Goal: Task Accomplishment & Management: Complete application form

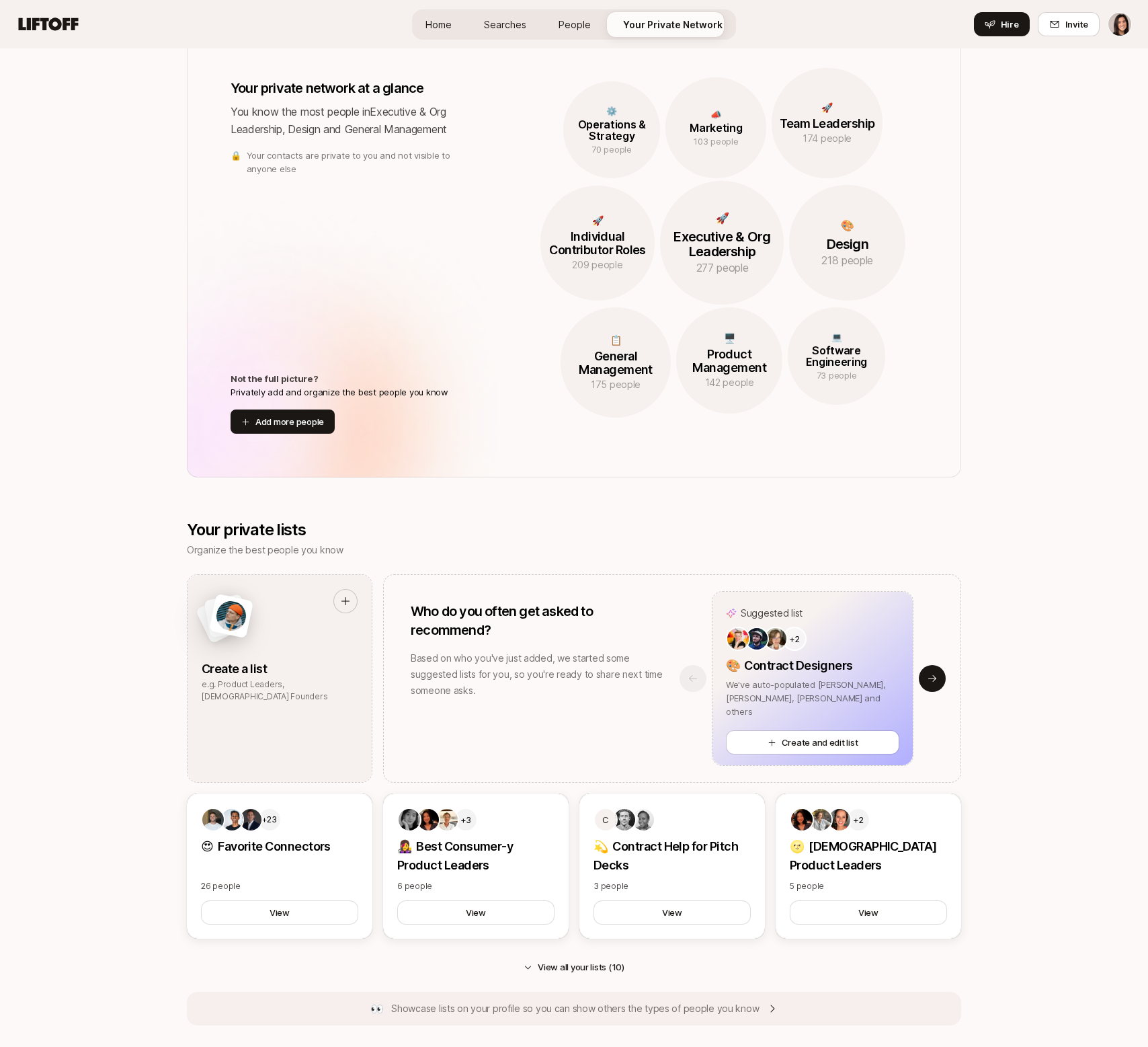
scroll to position [799, 0]
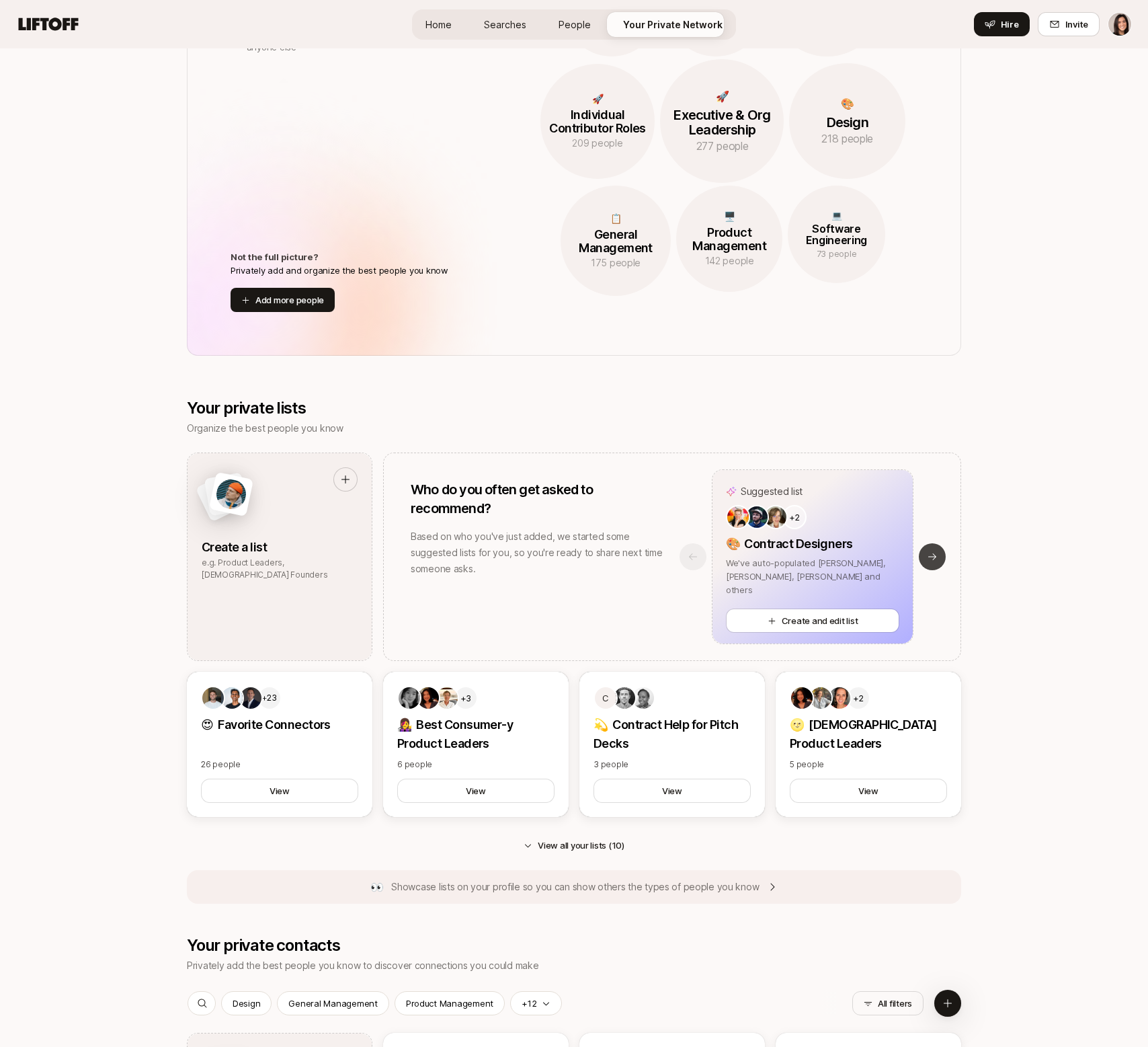
click at [939, 551] on button "Next slide" at bounding box center [932, 557] width 27 height 27
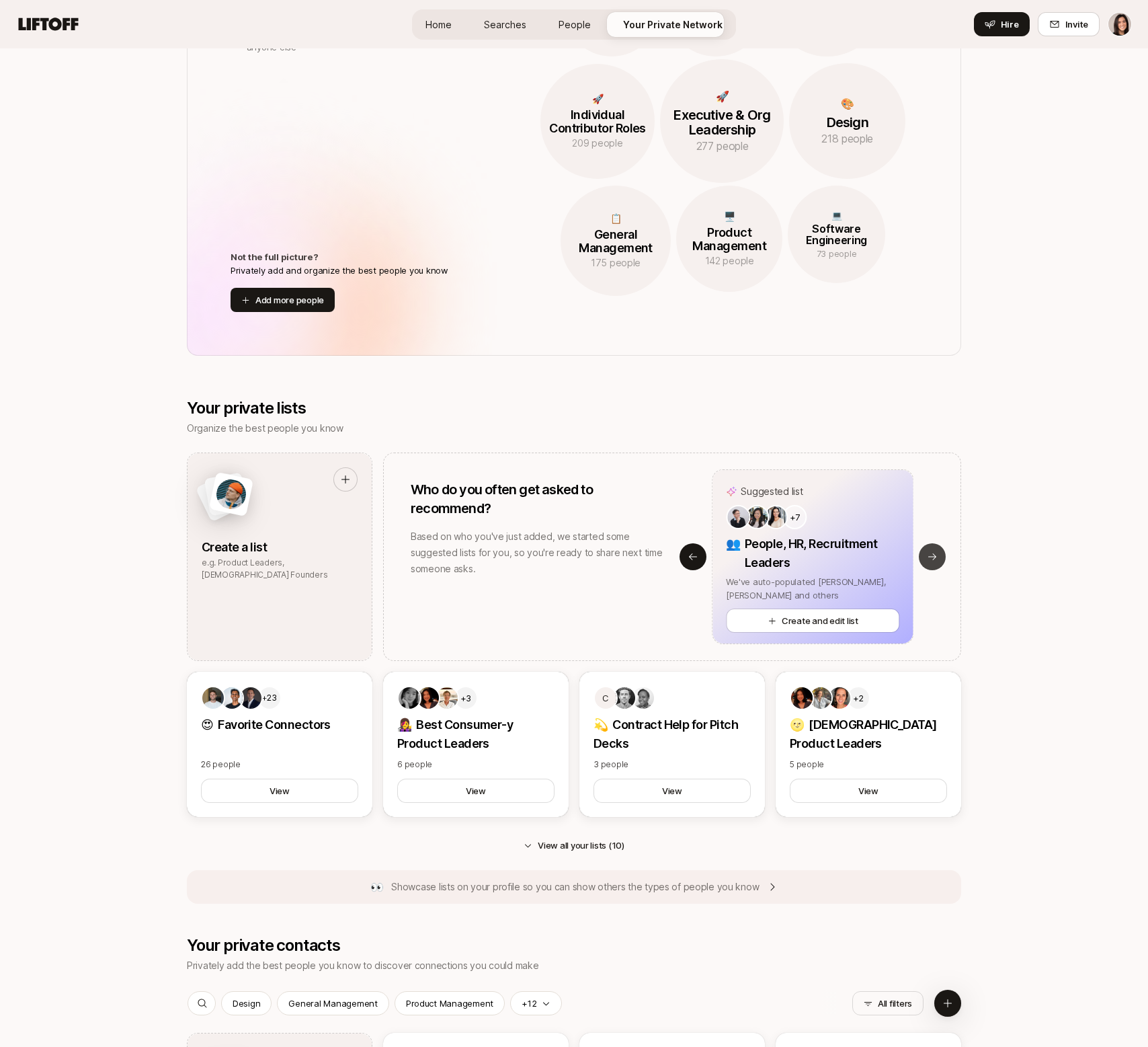
click at [939, 551] on button "Next slide" at bounding box center [932, 557] width 27 height 27
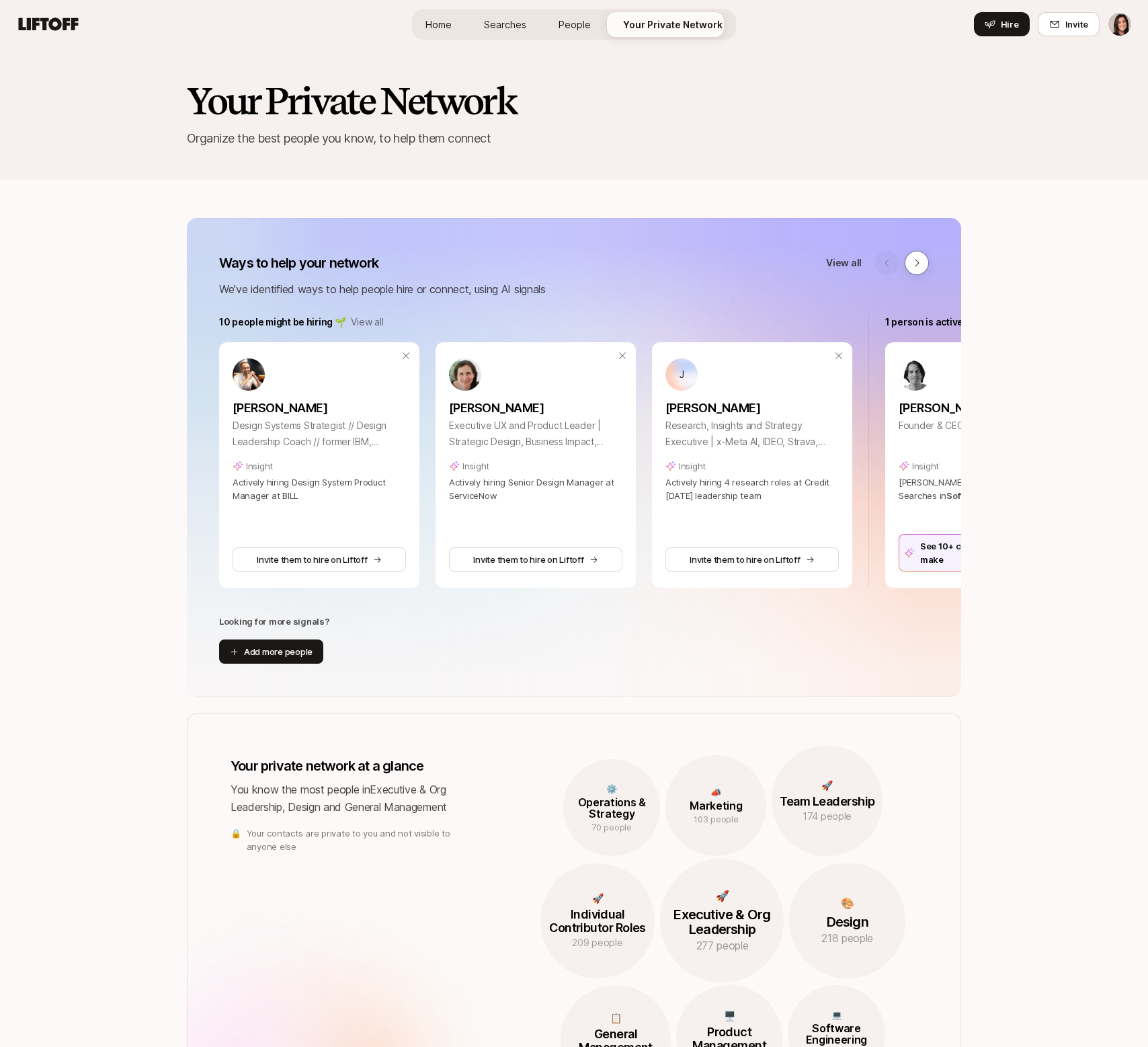
scroll to position [20, 0]
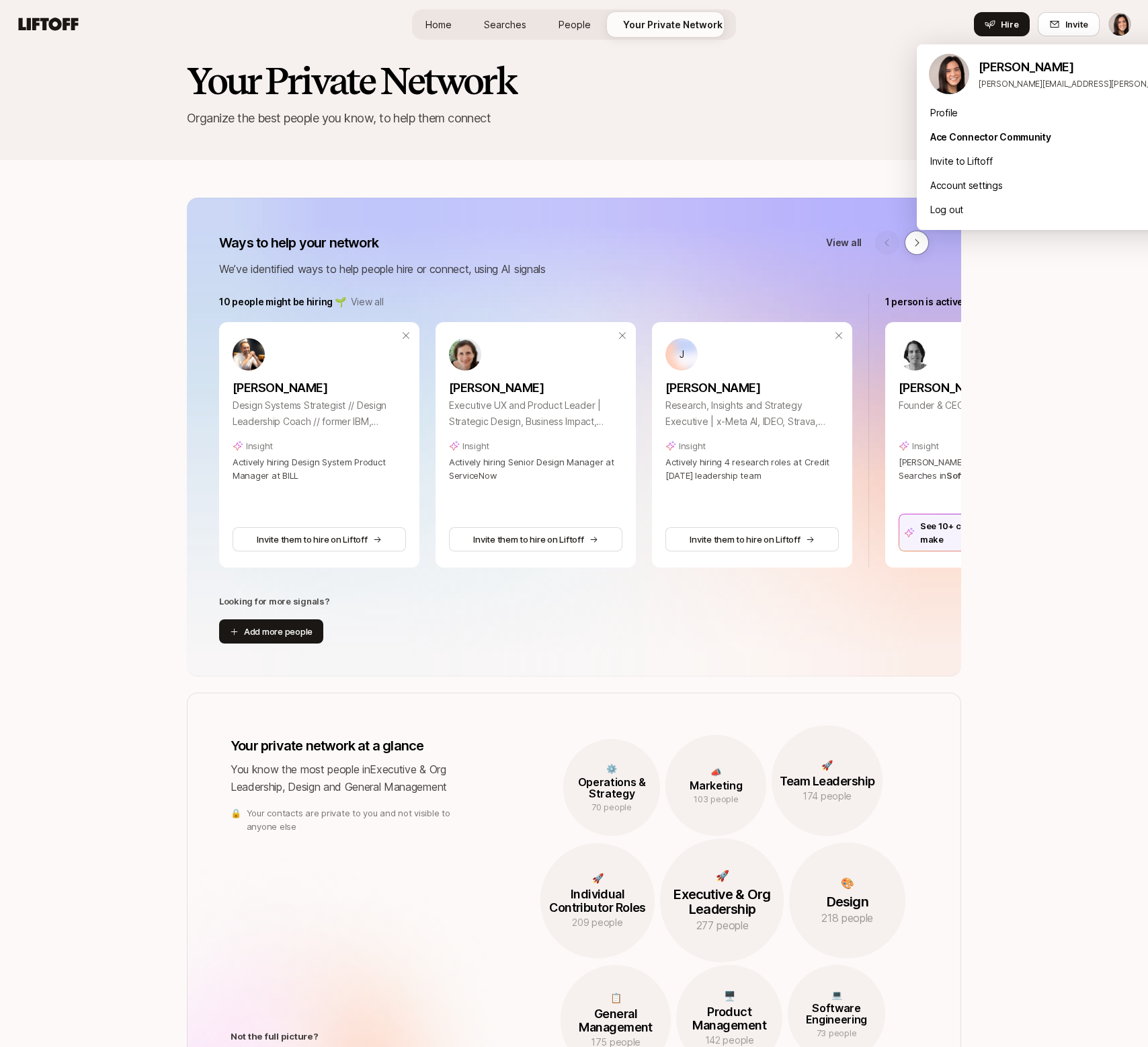
click at [1116, 29] on html "Home Searches People Your Private Network Hire Home Searches People Your Privat…" at bounding box center [574, 503] width 1148 height 1047
click at [1019, 213] on div "Log out" at bounding box center [1083, 209] width 333 height 24
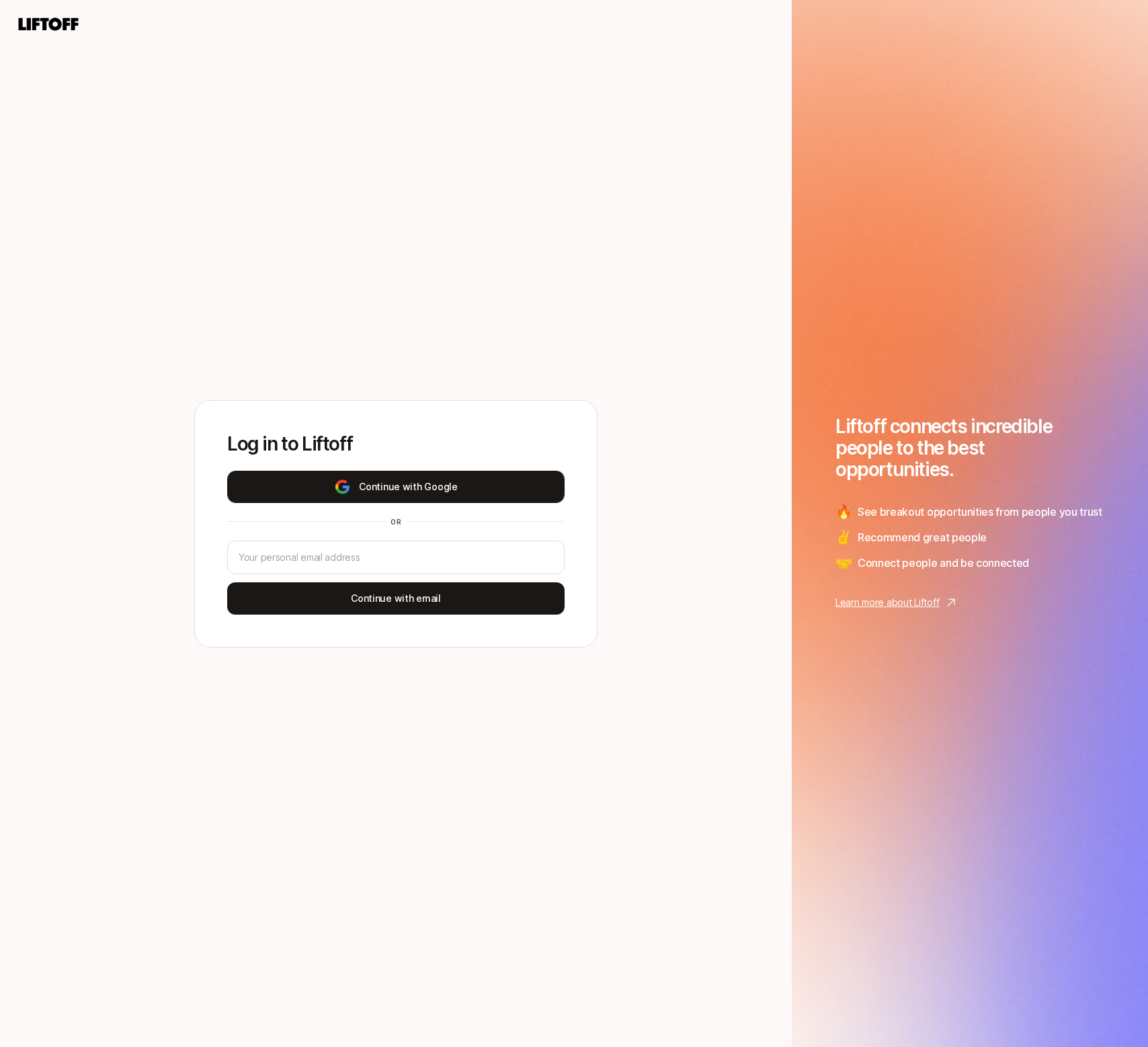
click at [492, 489] on button "Continue with Google" at bounding box center [396, 487] width 338 height 32
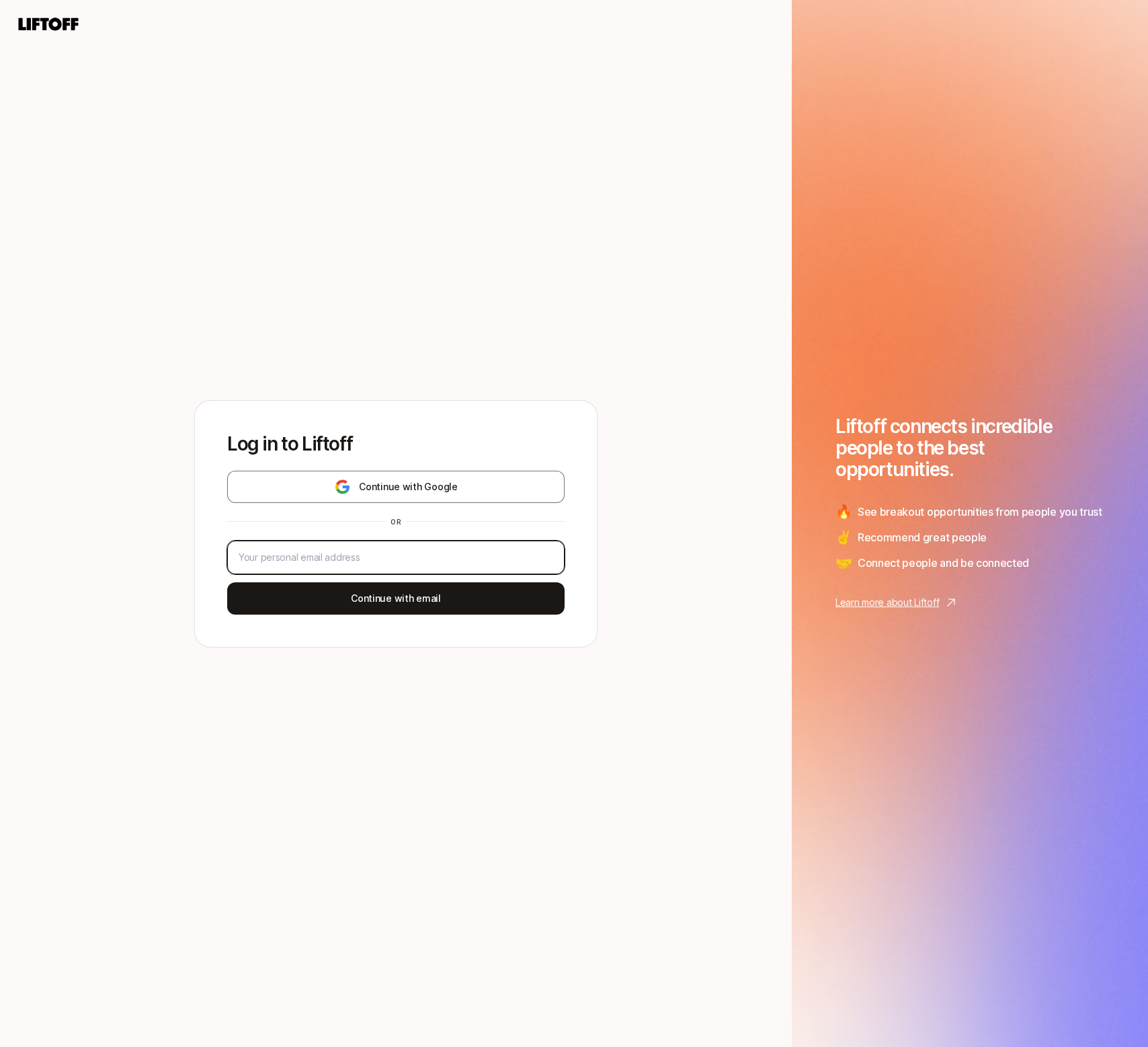
click at [384, 560] on input "email" at bounding box center [396, 558] width 314 height 16
click at [386, 555] on input "eleanor+test+kickstart@liftoff.xyz" at bounding box center [396, 558] width 314 height 16
type input "eleanor+test+kickstart@liftoff.xyz"
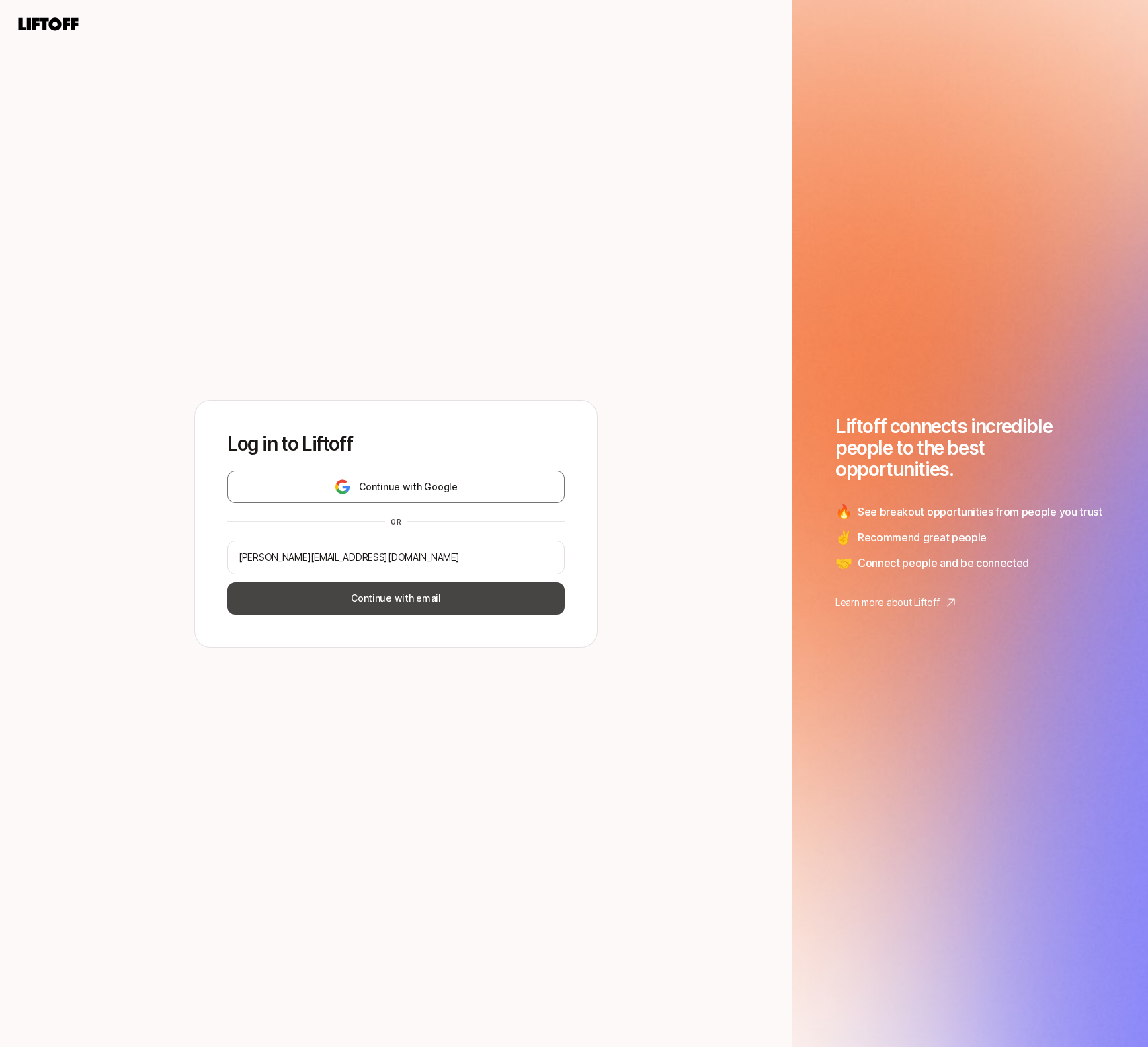
click at [383, 607] on button "Continue with email" at bounding box center [396, 599] width 338 height 32
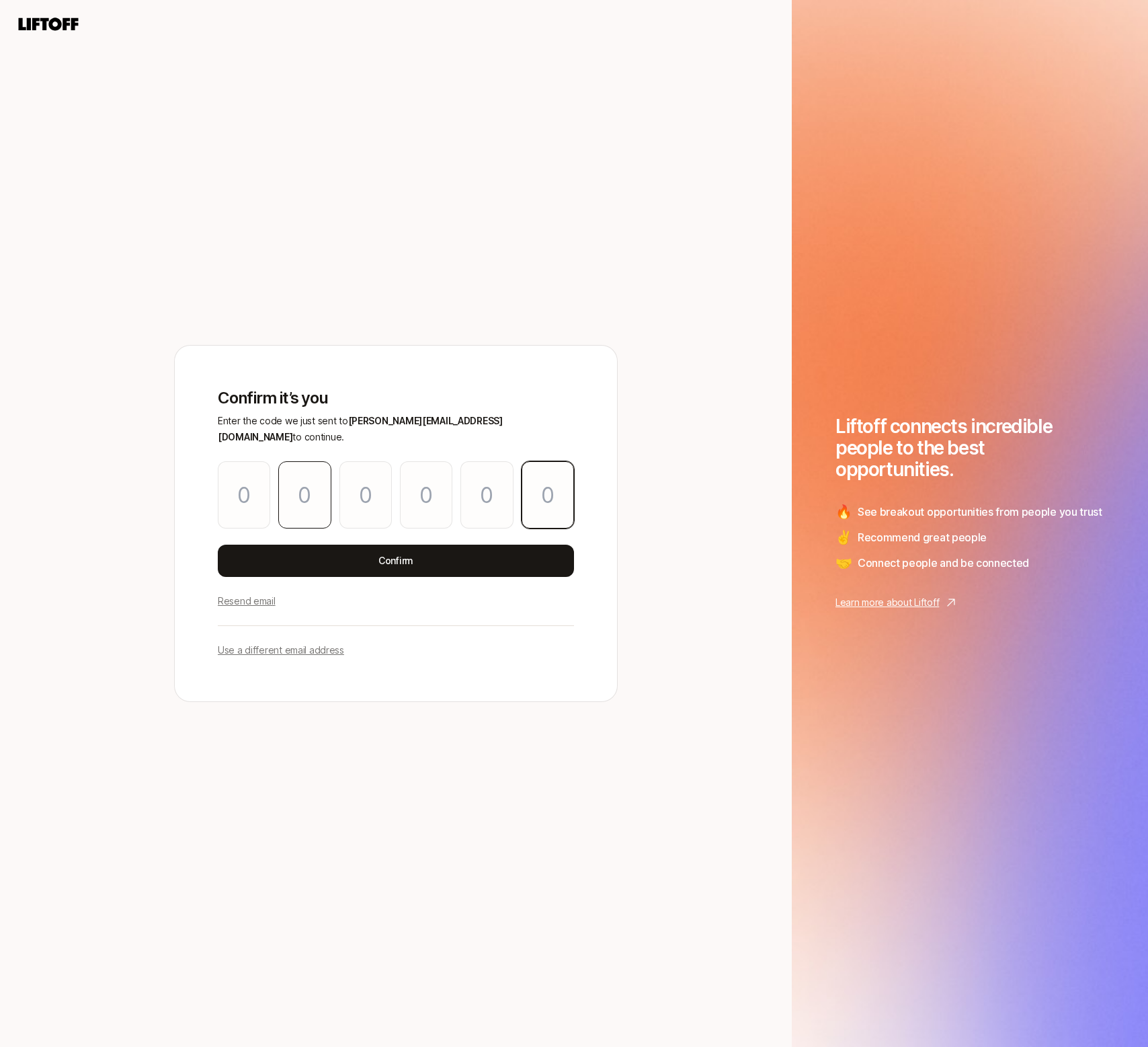
paste input "1"
type input "7"
type input "8"
type input "5"
type input "2"
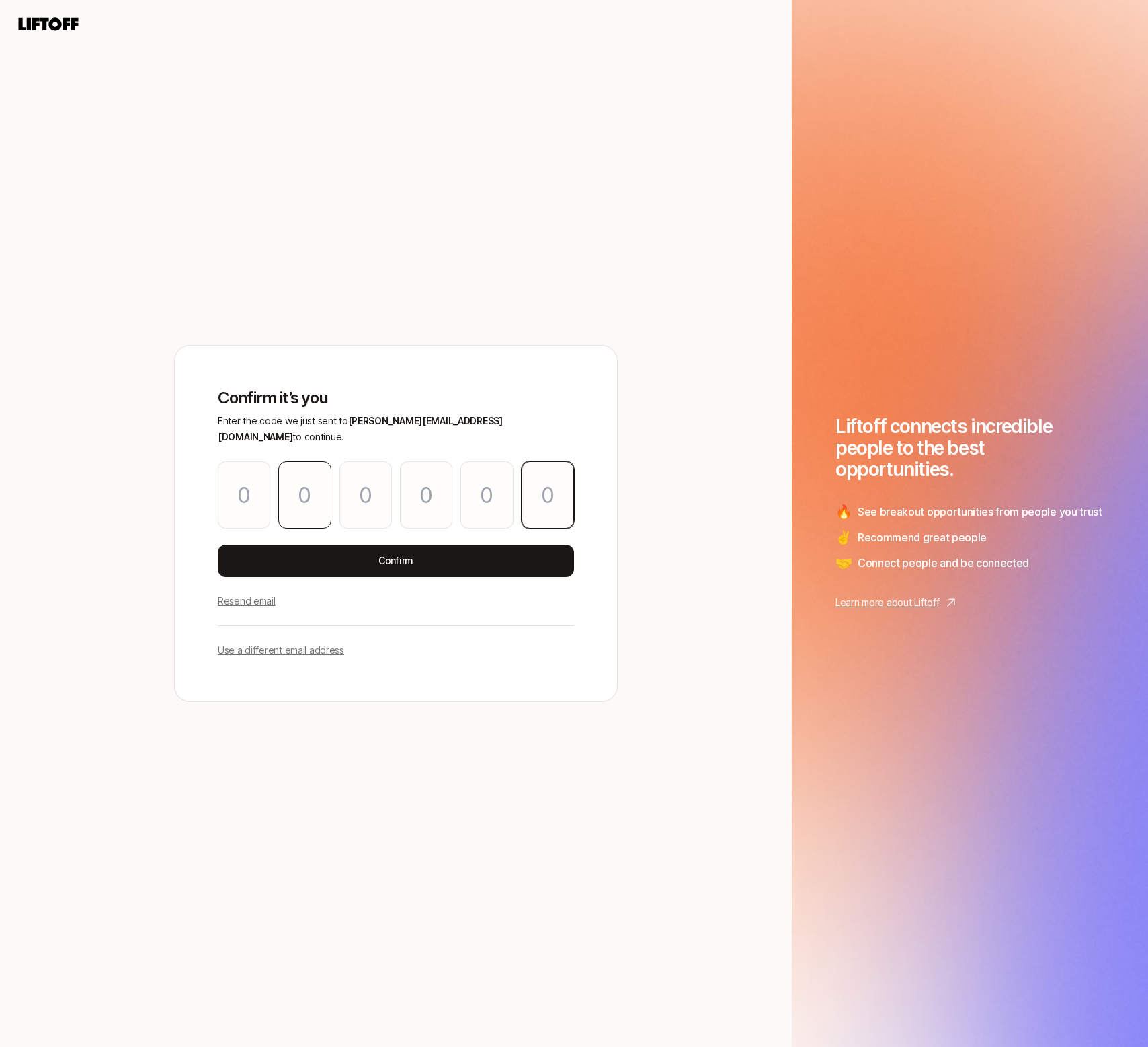
type input "0"
type input "1"
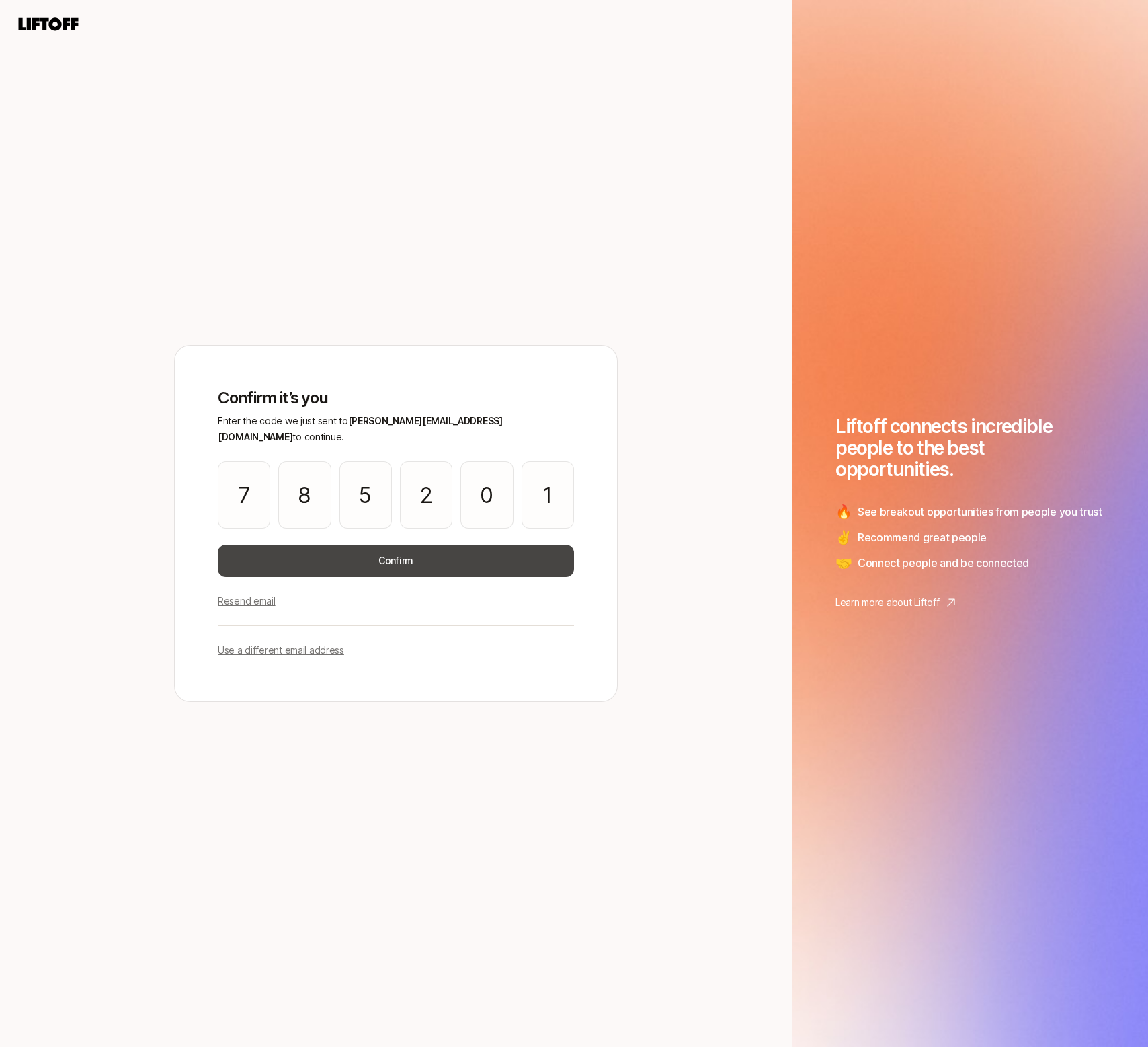
click at [330, 553] on button "Confirm" at bounding box center [396, 561] width 356 height 32
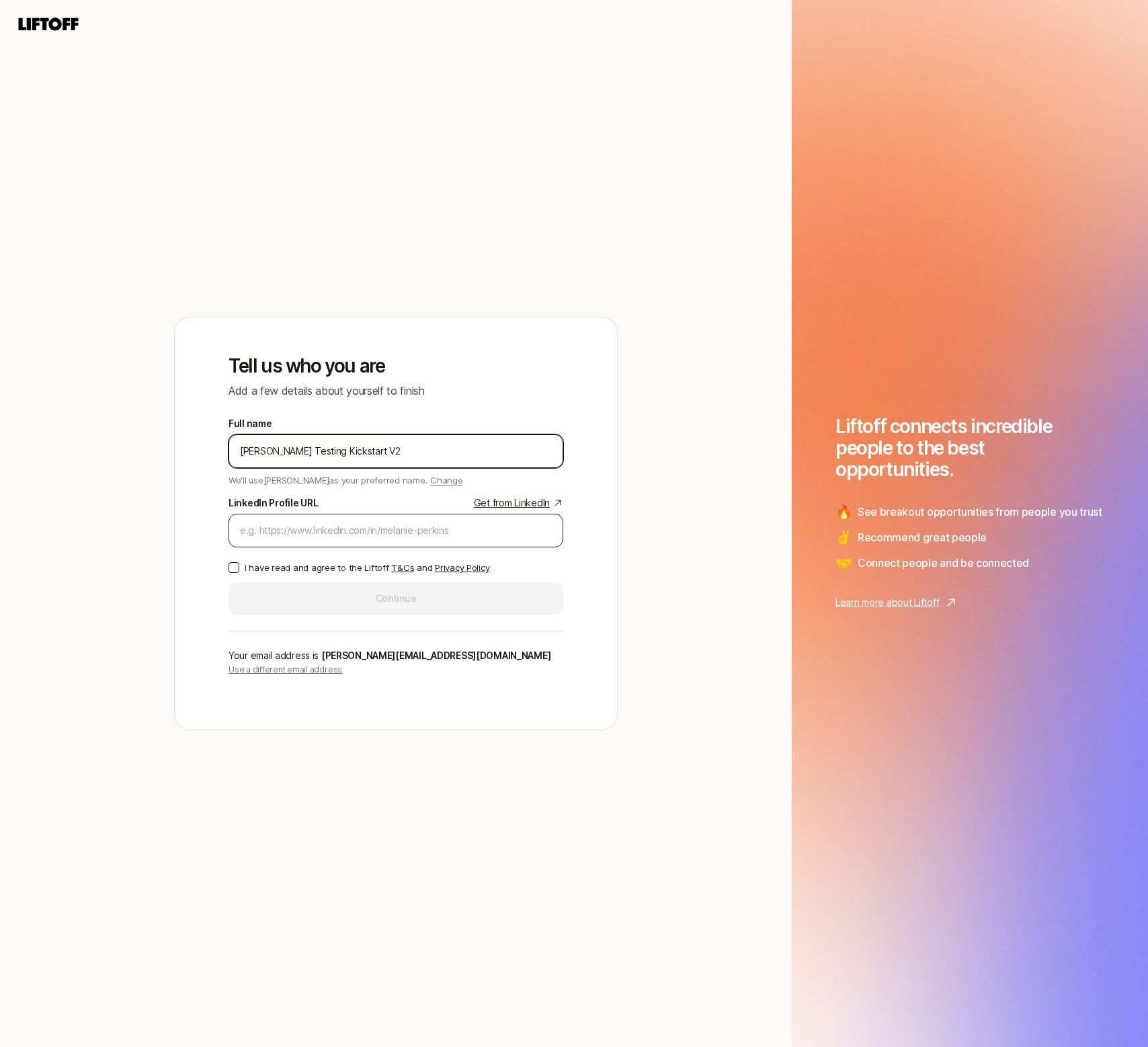
type input "Eleanor Testing Kickstart V2"
click at [303, 518] on div at bounding box center [396, 530] width 335 height 34
click at [303, 528] on input "LinkedIn Profile URL Get from LinkedIn" at bounding box center [396, 530] width 312 height 16
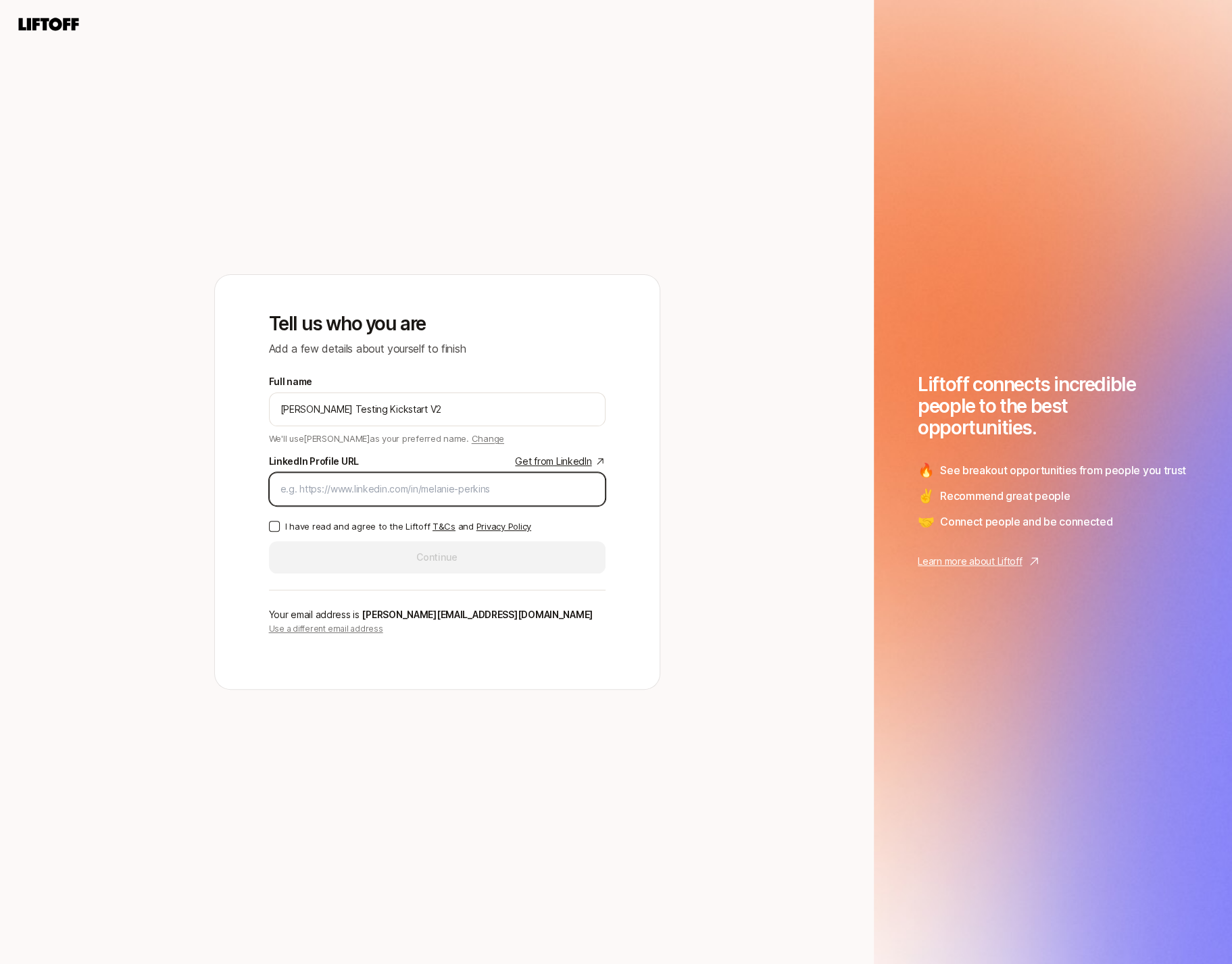
click at [450, 488] on input "LinkedIn Profile URL Get from LinkedIn" at bounding box center [437, 489] width 314 height 16
paste input "https://www.dropbox.com/scl/fi/ynr4qq99tvwhie05ihy2o/Screenshot-2025-09-13-at-2…"
type input "https://www.dropbox.com/scl/fi/ynr4qq99tvwhie05ihy2o/Screenshot-2025-09-13-at-2…"
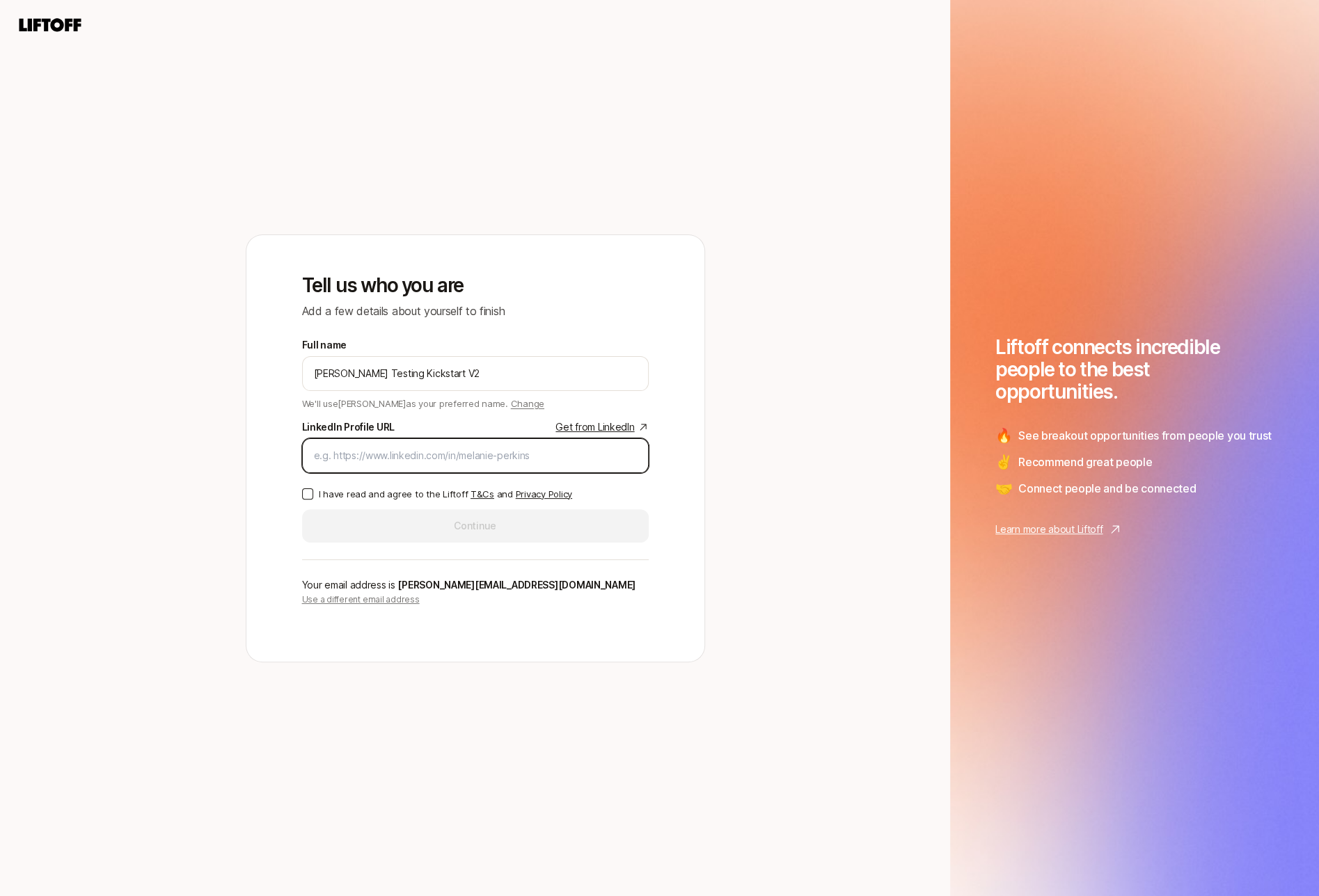
paste input "https://www.dropbox.com/scl/fi/0t7rnx1jl02hsdf0buc7m/Screenshot-2025-09-13-at-2…"
type input "https://www.dropbox.com/scl/fi/0t7rnx1jl02hsdf0buc7m/Screenshot-2025-09-13-at-2…"
click at [449, 455] on input "LinkedIn Profile URL Get from LinkedIn" at bounding box center [475, 456] width 323 height 17
paste input "https://www.linkedin.com/in/eleanor-morgan/"
type input "https://www.linkedin.com/in/eleanor-morgan/"
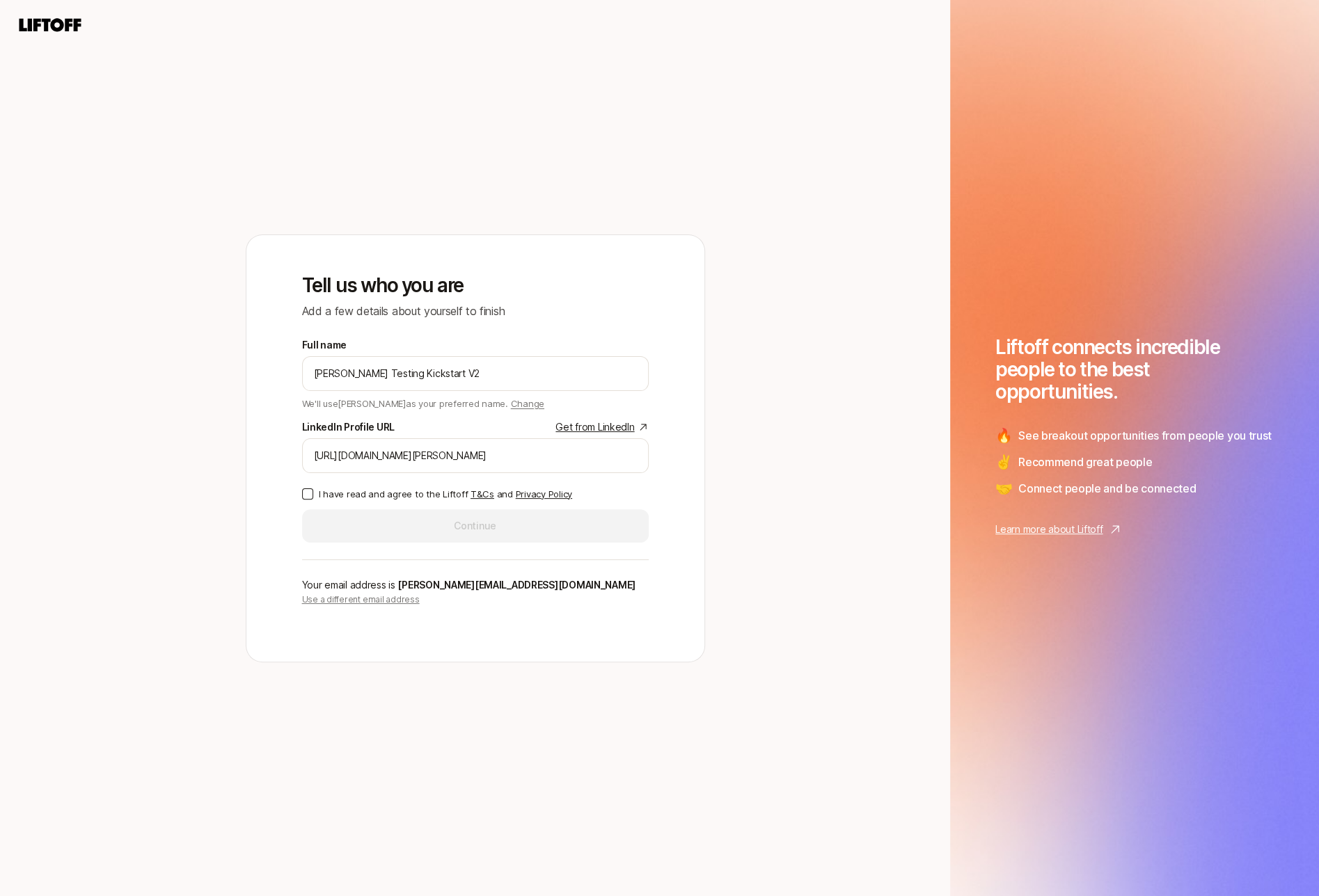
click at [305, 499] on label "I have read and agree to the Liftoff T&Cs and Privacy Policy" at bounding box center [475, 494] width 347 height 14
click at [305, 499] on button "I have read and agree to the Liftoff T&Cs and Privacy Policy" at bounding box center [307, 494] width 11 height 11
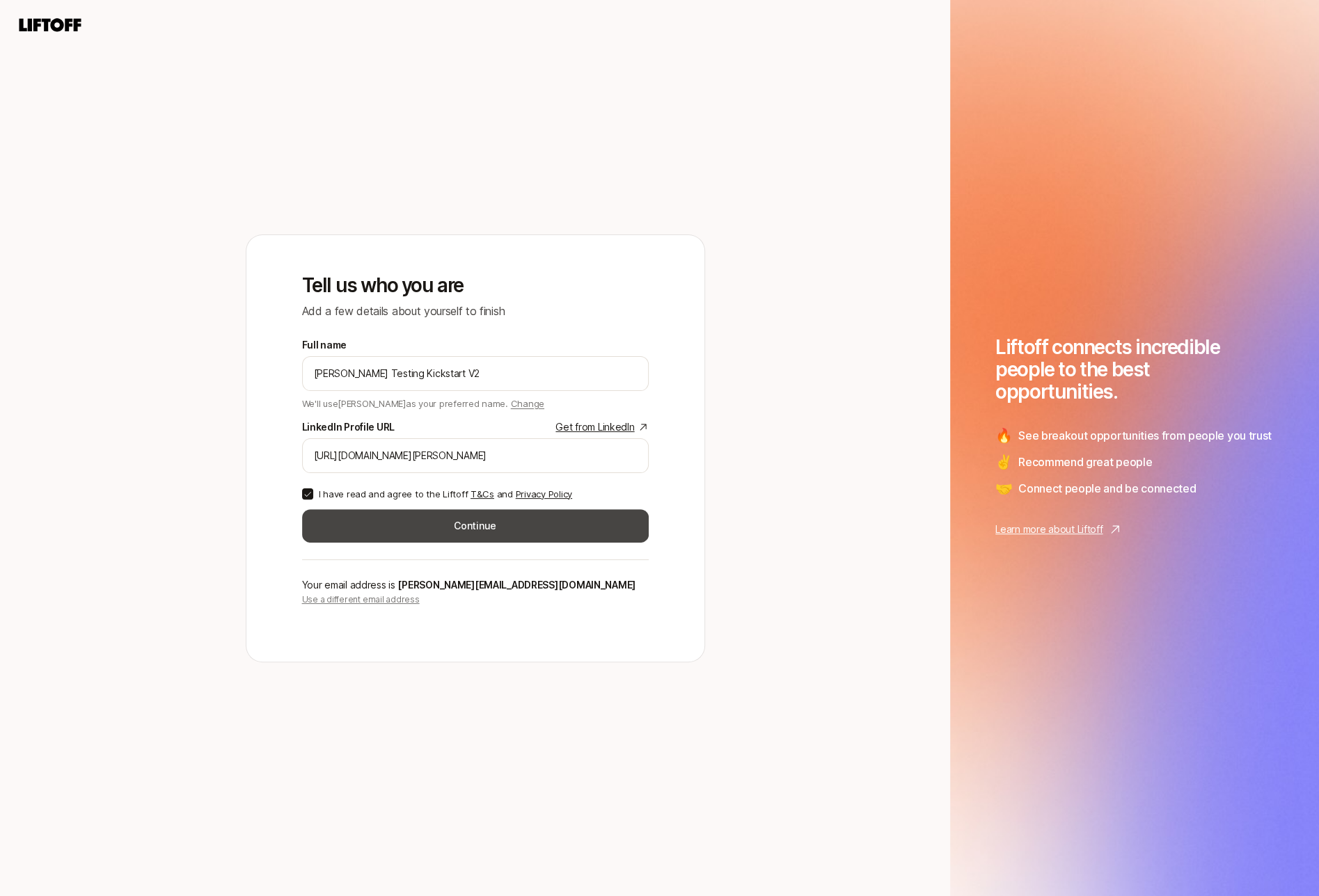
click at [338, 523] on button "Continue" at bounding box center [475, 526] width 347 height 33
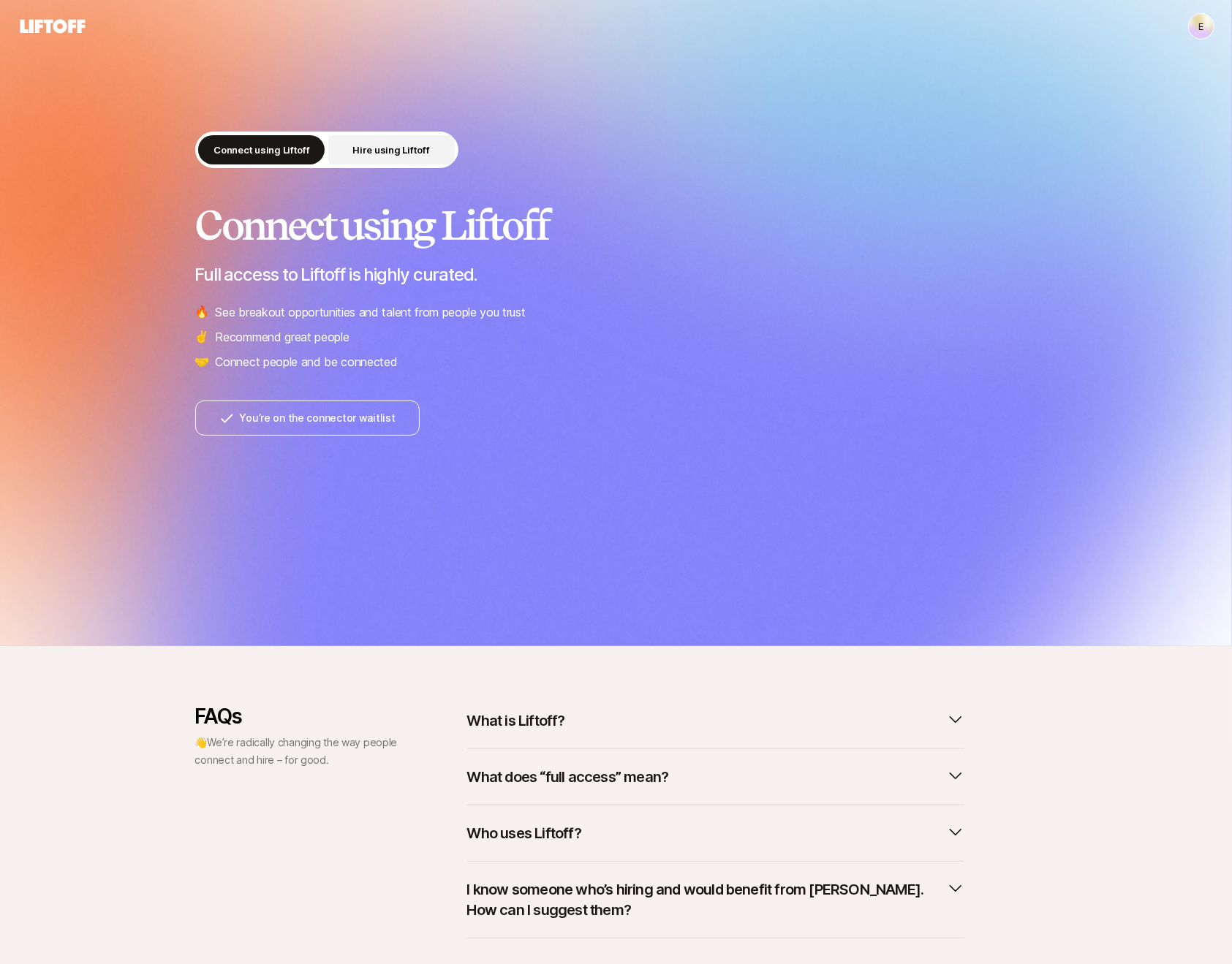
click at [402, 149] on p "Hire using Liftoff" at bounding box center [391, 149] width 77 height 14
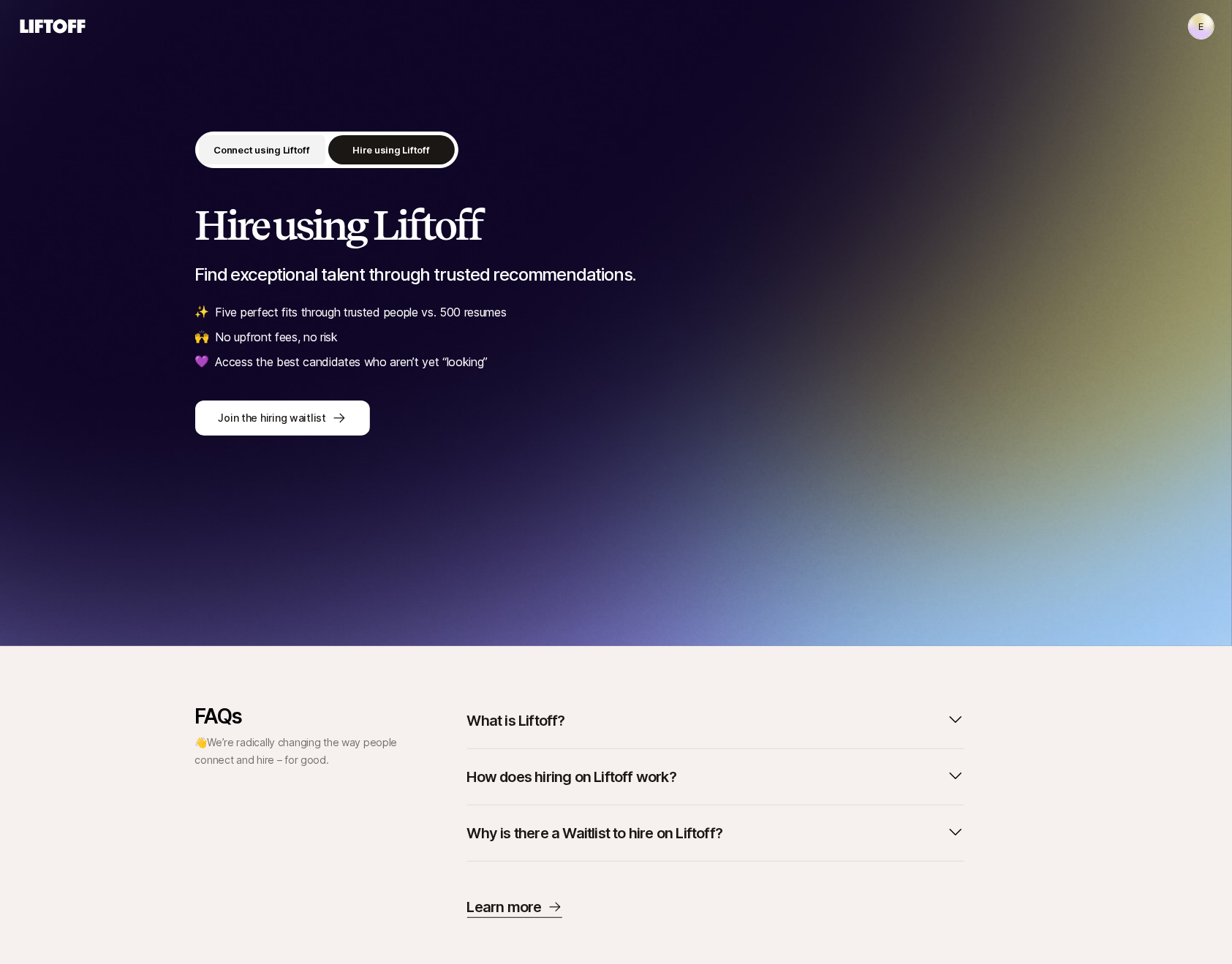
click at [262, 151] on p "Connect using Liftoff" at bounding box center [261, 149] width 97 height 14
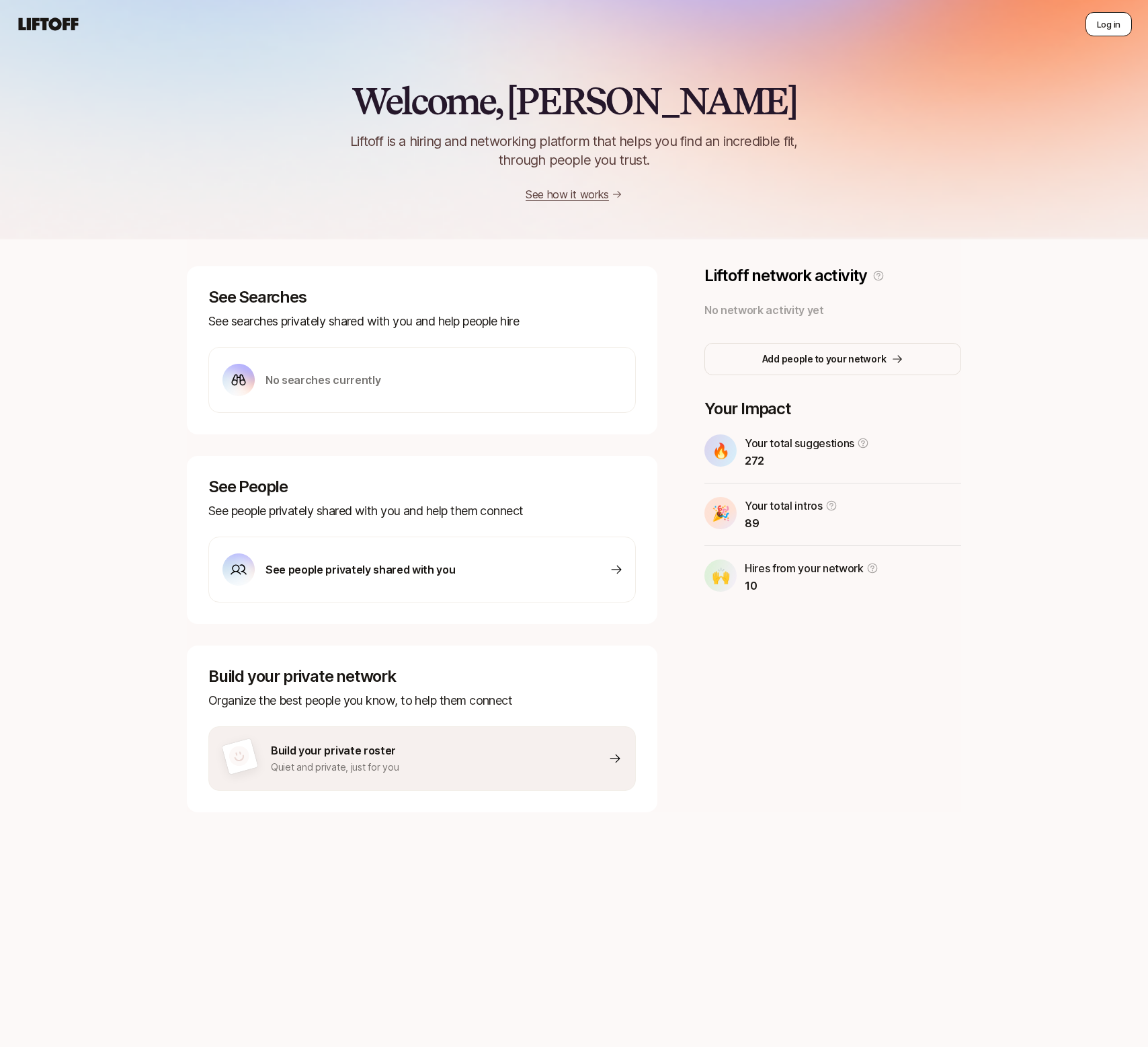
click at [1110, 28] on button "Log in" at bounding box center [1108, 24] width 46 height 24
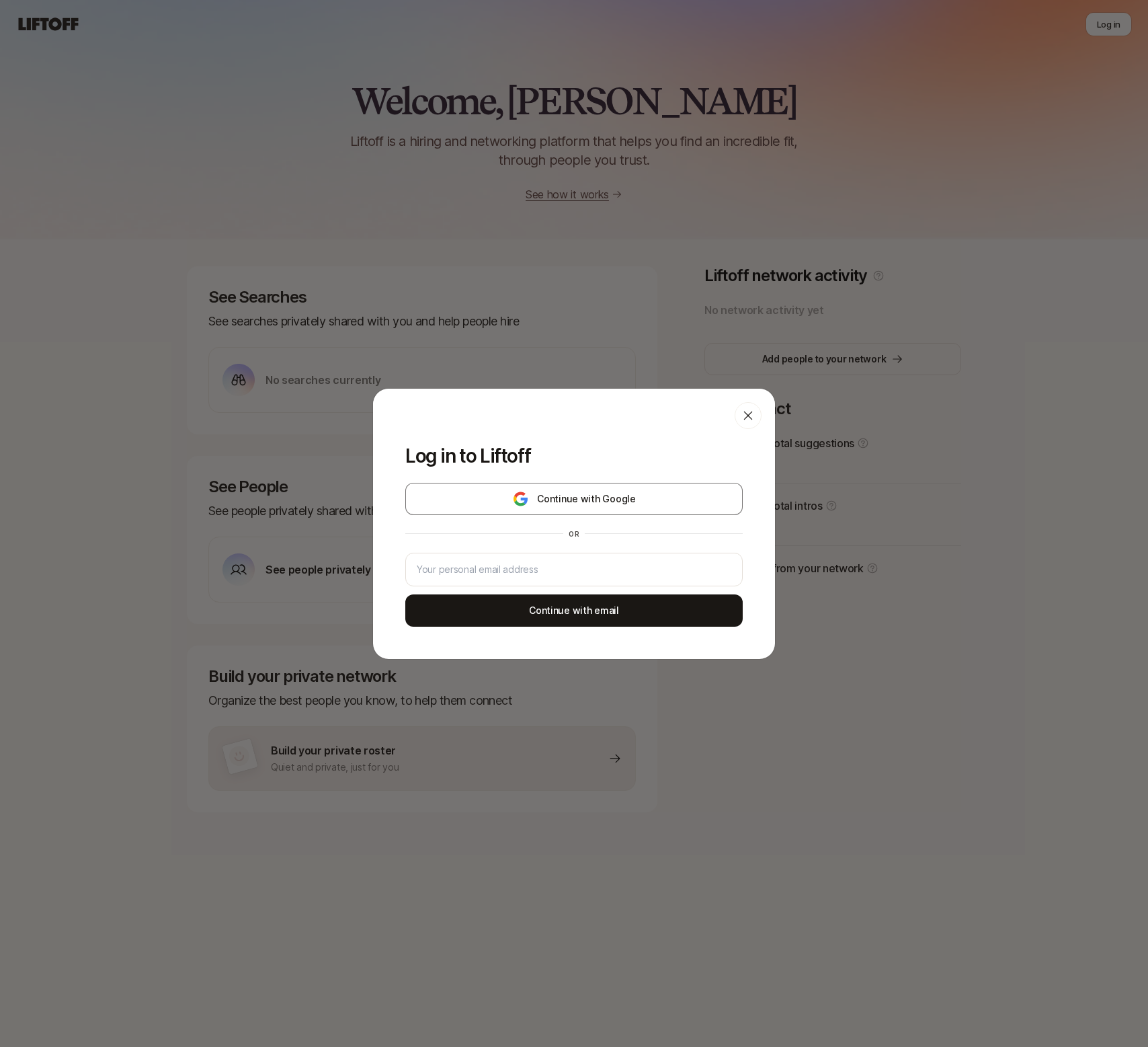
click at [754, 417] on icon at bounding box center [748, 416] width 13 height 13
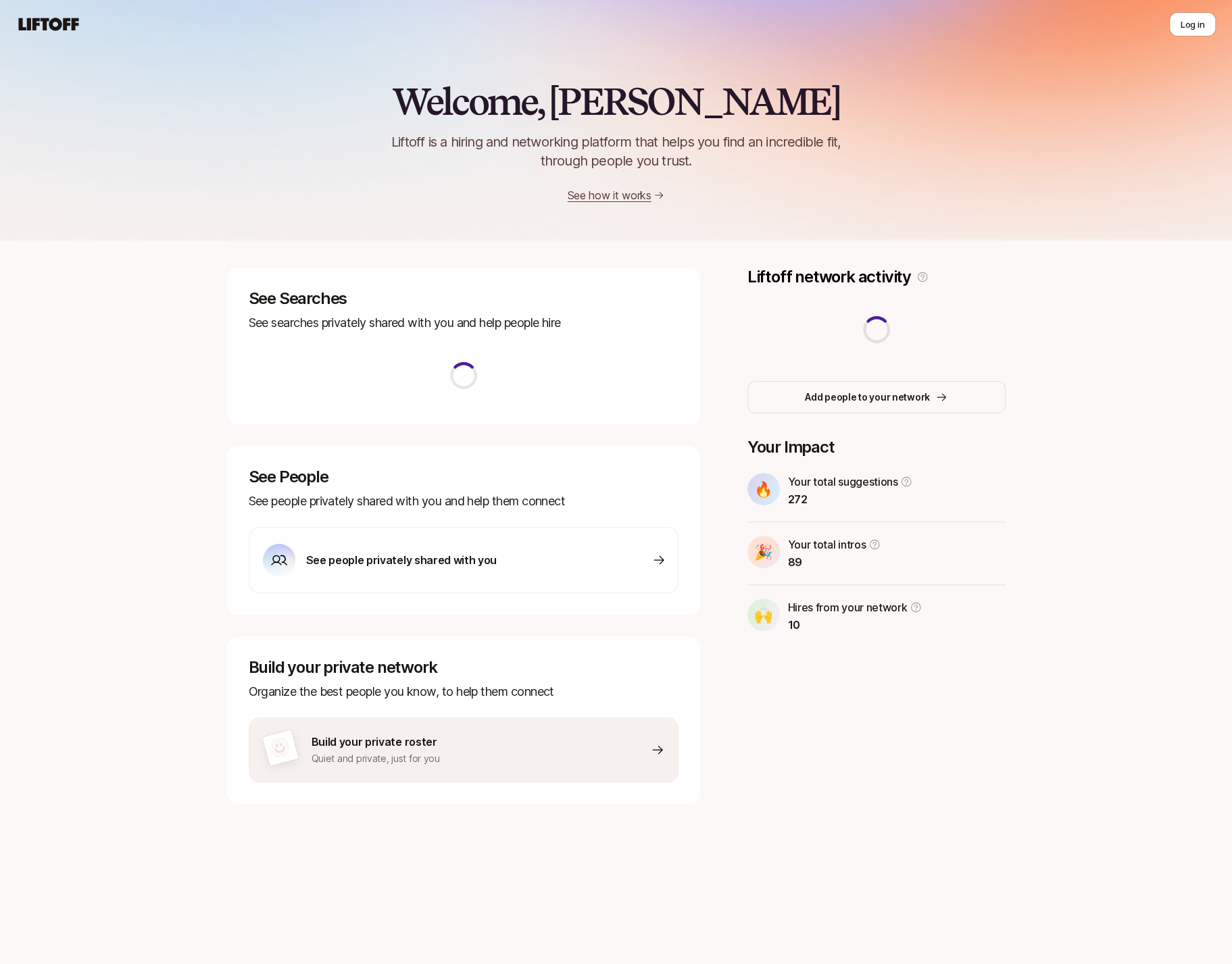
click at [1154, 12] on nav "Log in" at bounding box center [616, 24] width 1232 height 49
click at [1154, 20] on button "Log in" at bounding box center [1192, 24] width 47 height 24
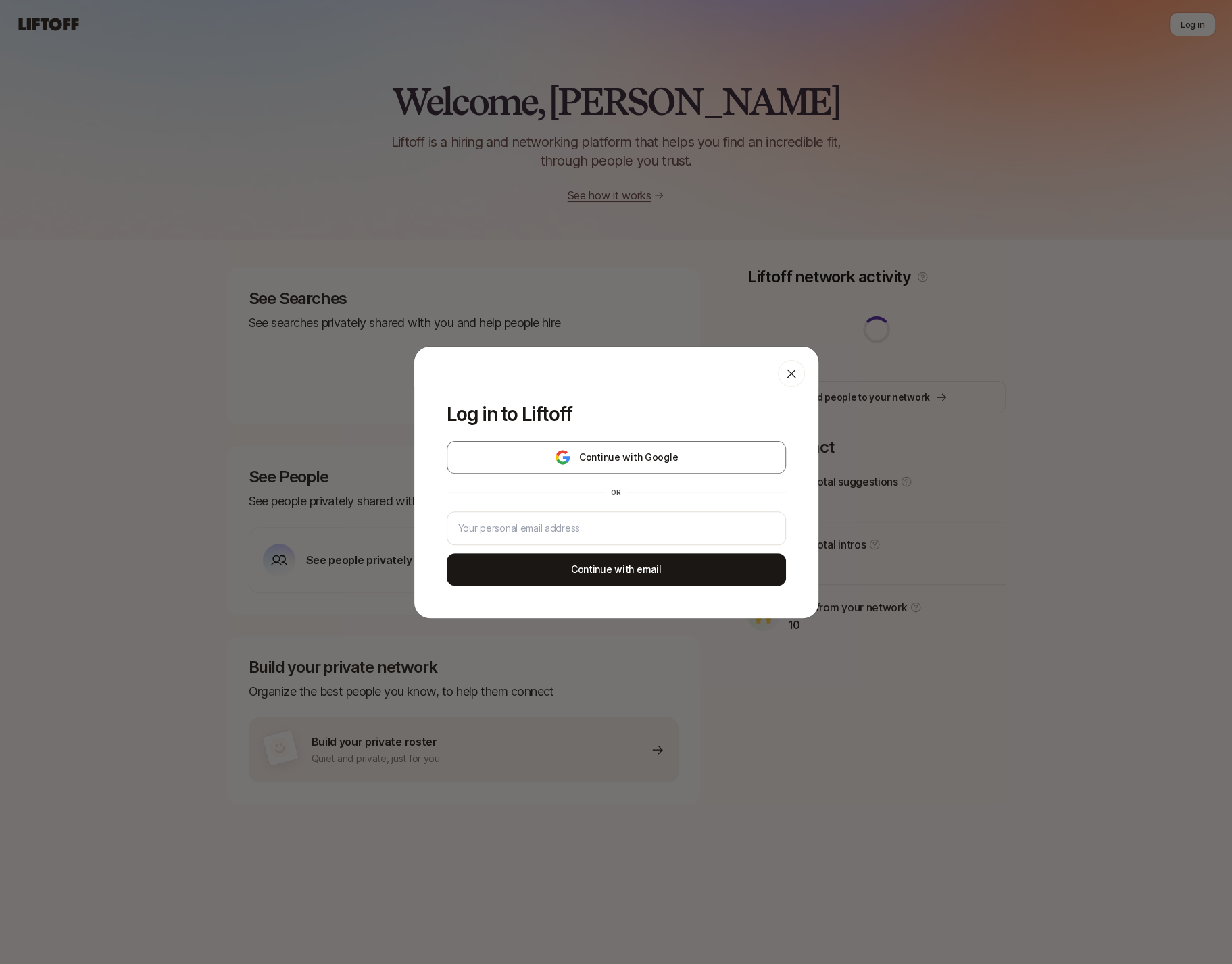
click at [796, 376] on icon at bounding box center [791, 373] width 13 height 13
